Goal: Check status

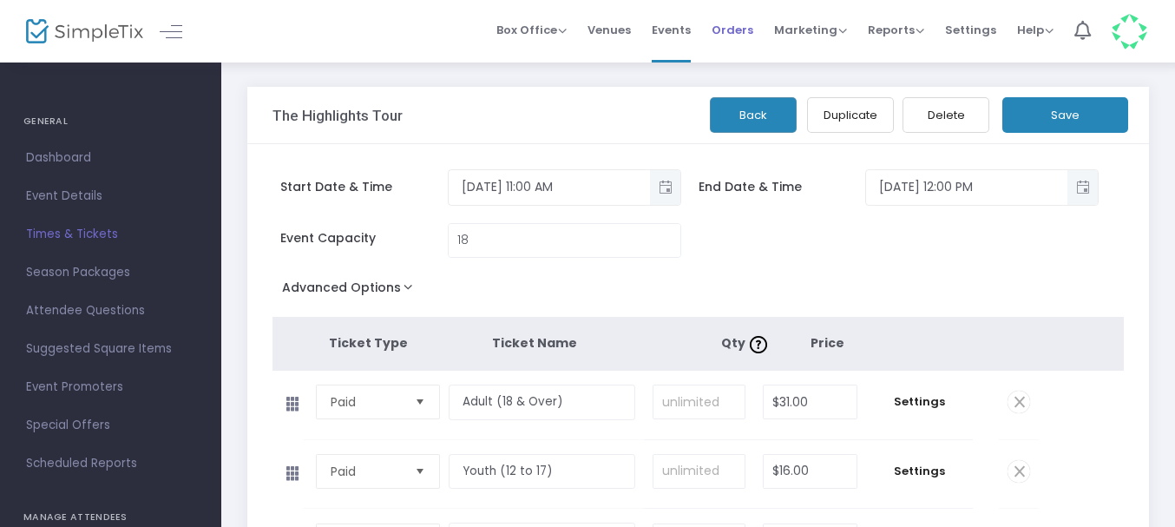
click at [737, 33] on span "Orders" at bounding box center [733, 30] width 42 height 44
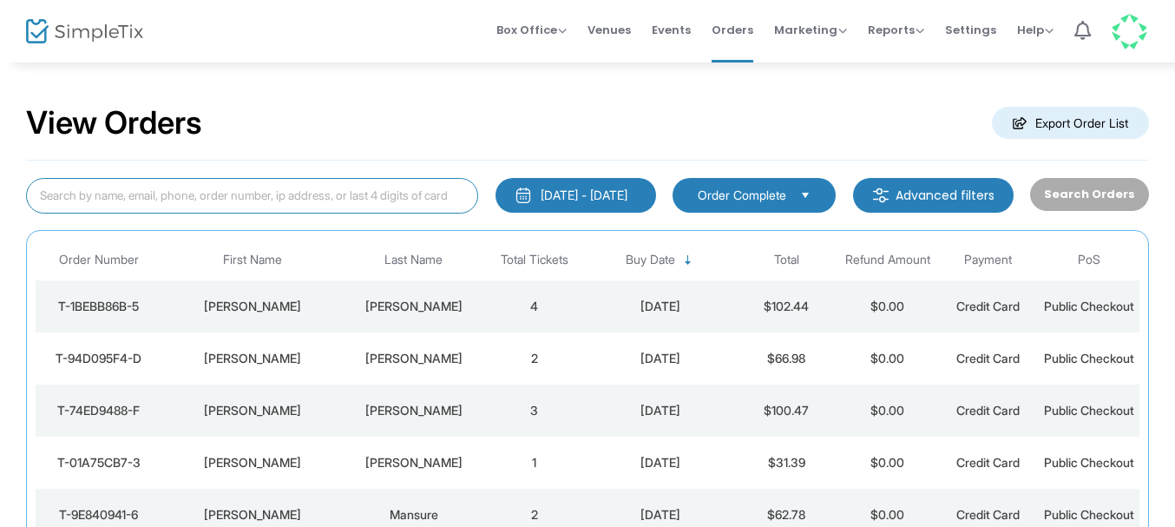
click at [237, 199] on input at bounding box center [252, 196] width 452 height 36
paste input "Baysingar"
type input "Baysingar"
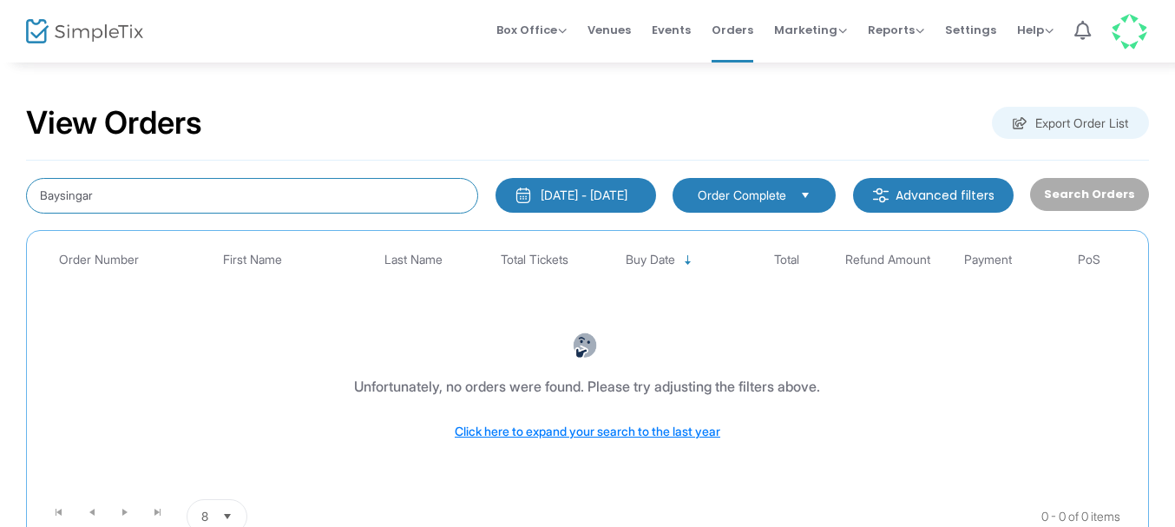
click at [807, 201] on span "Select" at bounding box center [806, 195] width 29 height 29
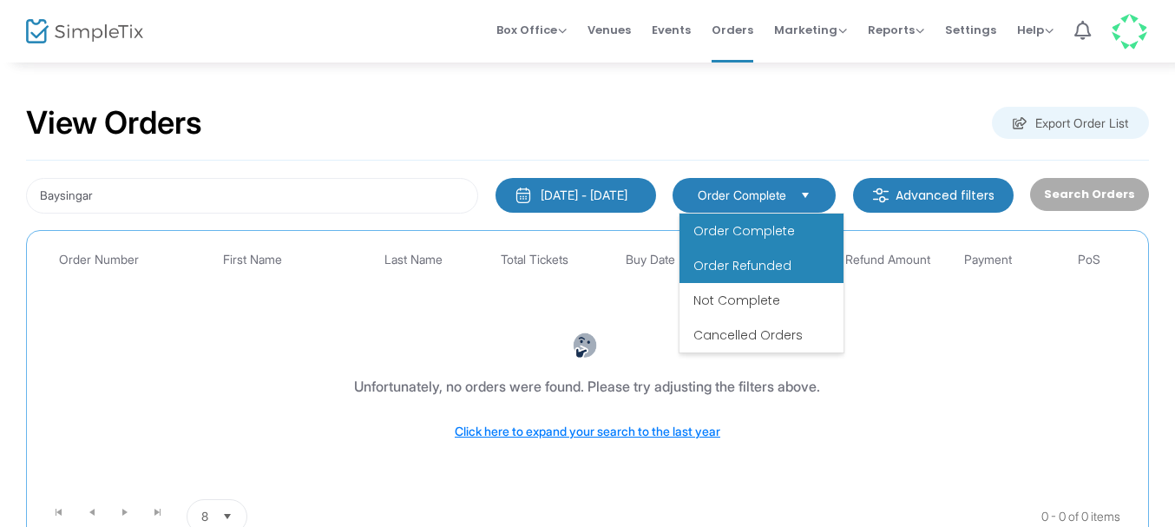
click at [767, 264] on span "Order Refunded" at bounding box center [743, 265] width 98 height 17
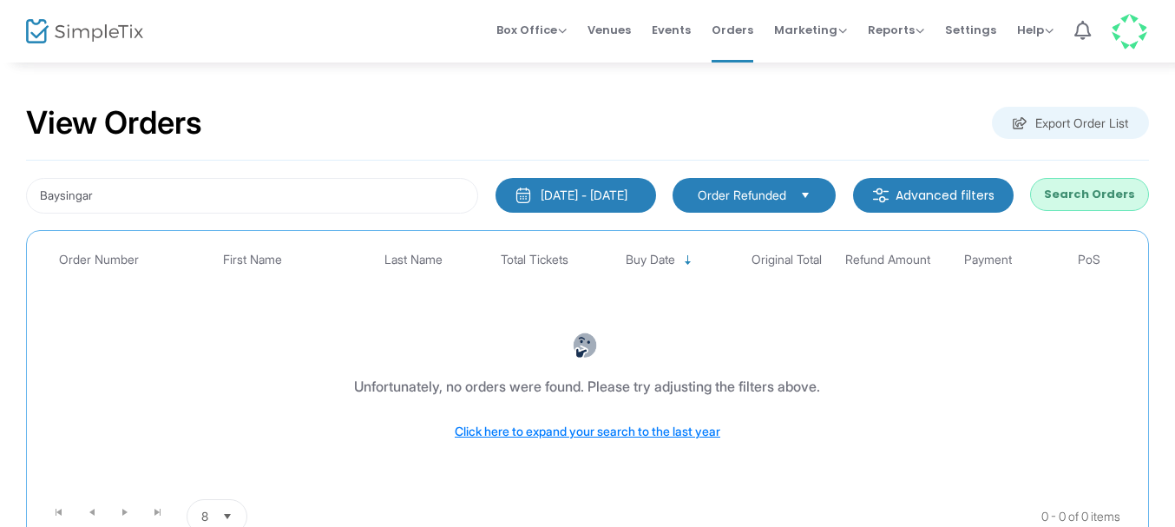
click at [1094, 194] on button "Search Orders" at bounding box center [1089, 194] width 119 height 33
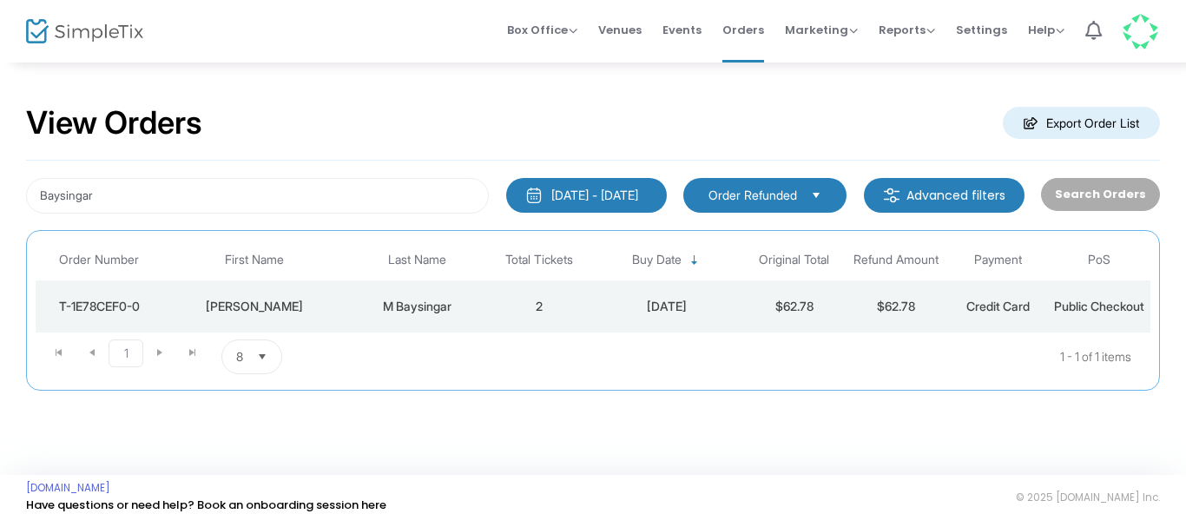
click at [391, 315] on div "M Baysingar" at bounding box center [418, 306] width 134 height 17
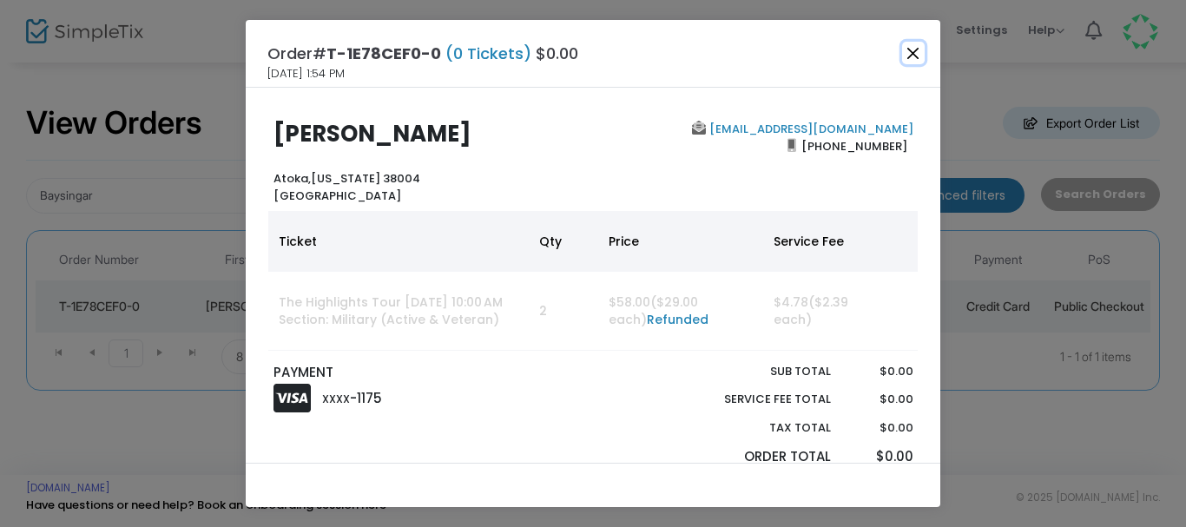
click at [915, 54] on button "Close" at bounding box center [913, 53] width 23 height 23
